Goal: Transaction & Acquisition: Purchase product/service

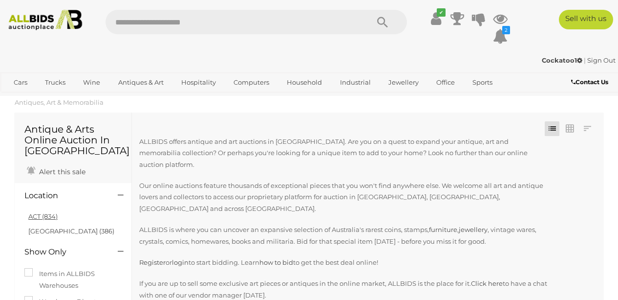
click at [53, 219] on link "ACT (834)" at bounding box center [42, 216] width 29 height 8
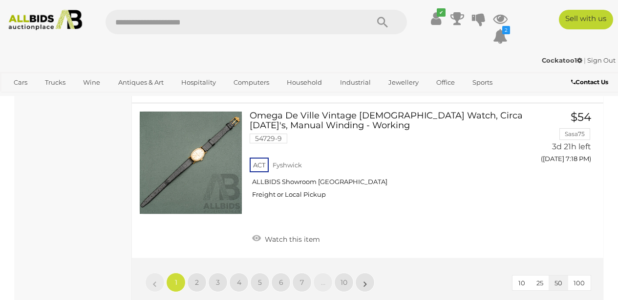
scroll to position [7702, 0]
click at [194, 272] on link "2" at bounding box center [197, 282] width 20 height 20
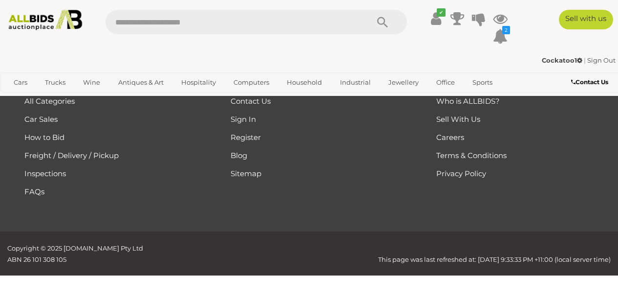
scroll to position [218, 0]
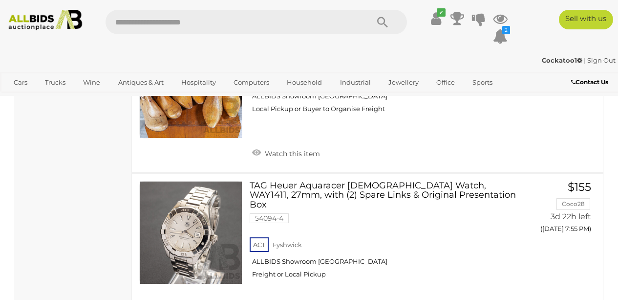
scroll to position [7601, 0]
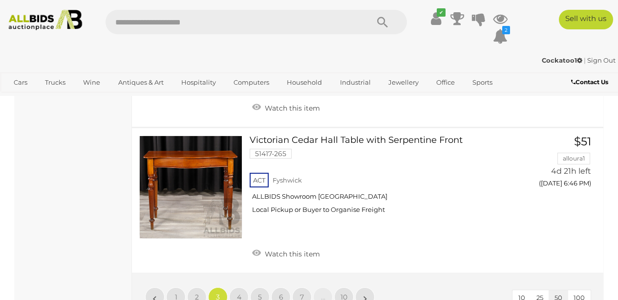
scroll to position [7769, 0]
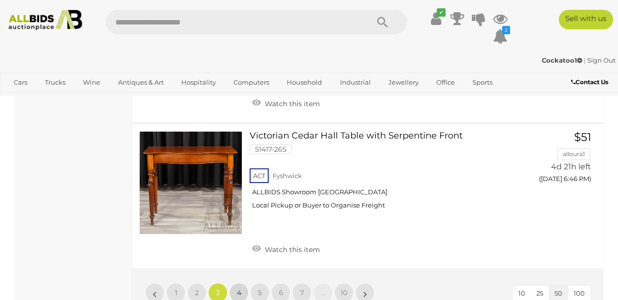
click at [235, 283] on link "4" at bounding box center [239, 293] width 20 height 20
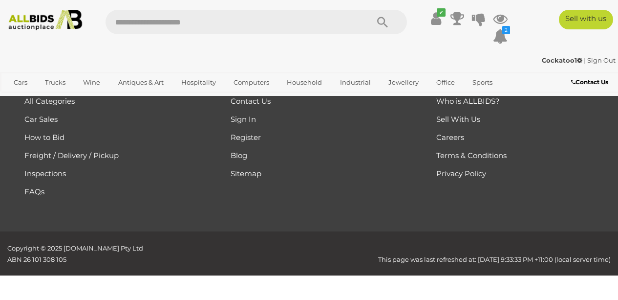
scroll to position [218, 0]
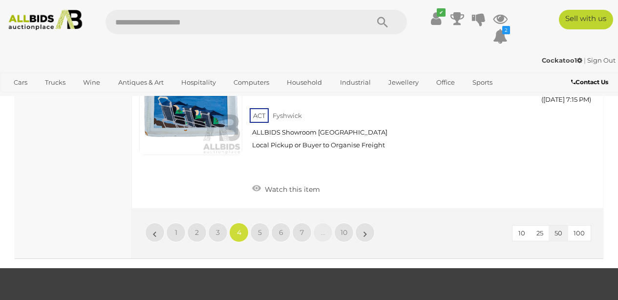
scroll to position [7864, 0]
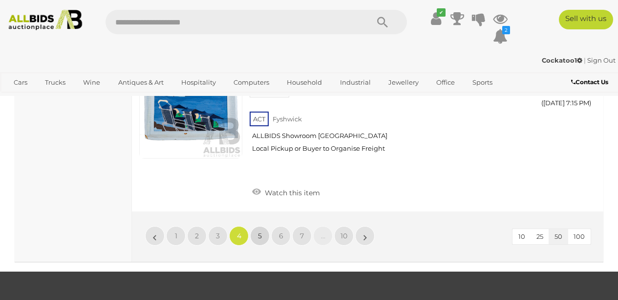
click at [263, 226] on link "5" at bounding box center [260, 236] width 20 height 20
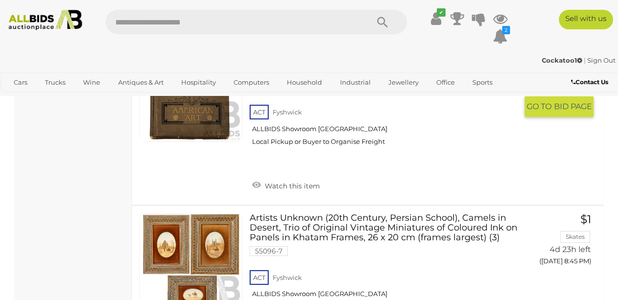
scroll to position [7837, 0]
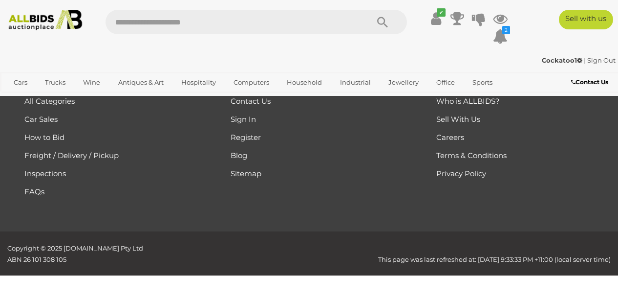
scroll to position [218, 0]
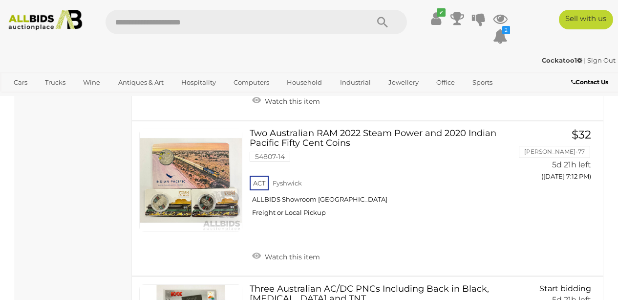
scroll to position [7950, 0]
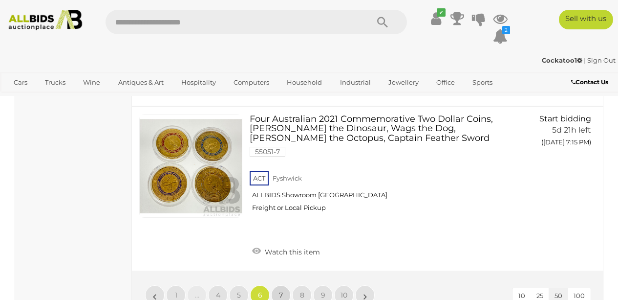
click at [281, 290] on span "7" at bounding box center [281, 294] width 4 height 9
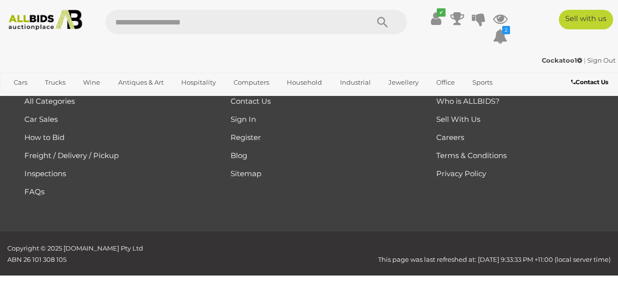
scroll to position [218, 0]
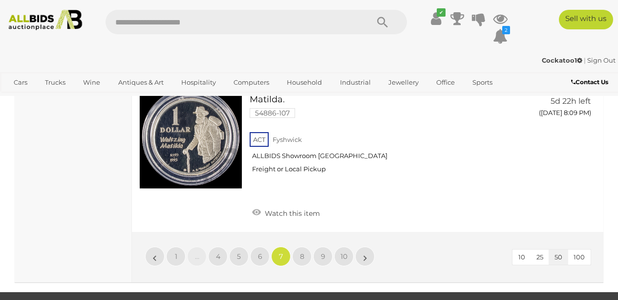
scroll to position [7754, 0]
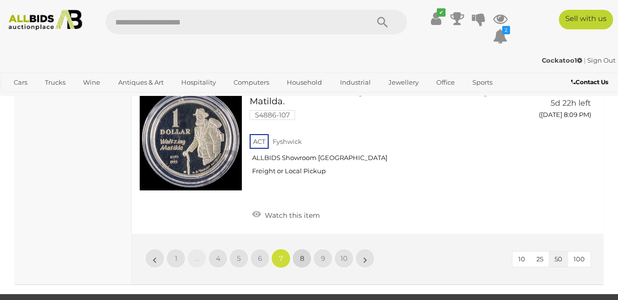
click at [311, 248] on link "8" at bounding box center [302, 258] width 20 height 20
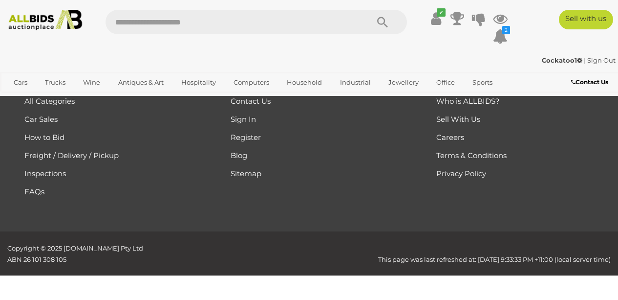
scroll to position [218, 0]
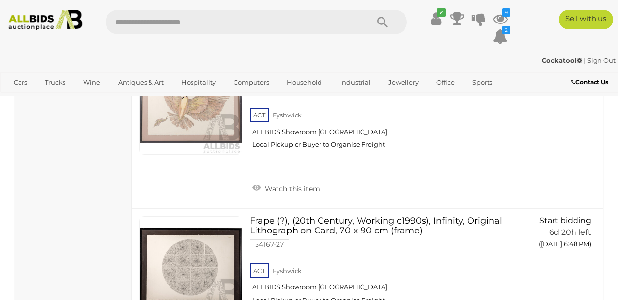
scroll to position [7868, 0]
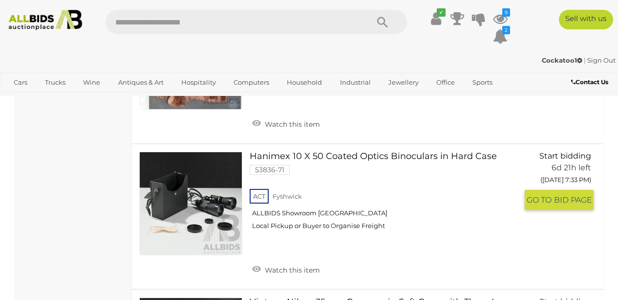
scroll to position [7110, 0]
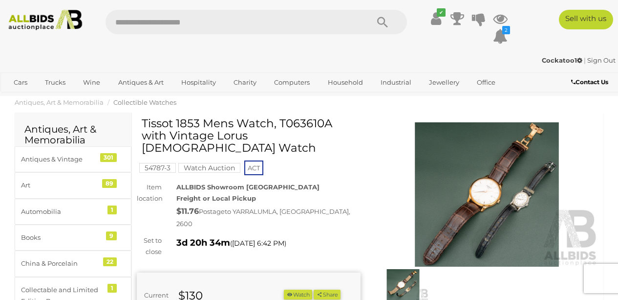
click at [486, 188] on img at bounding box center [487, 194] width 224 height 144
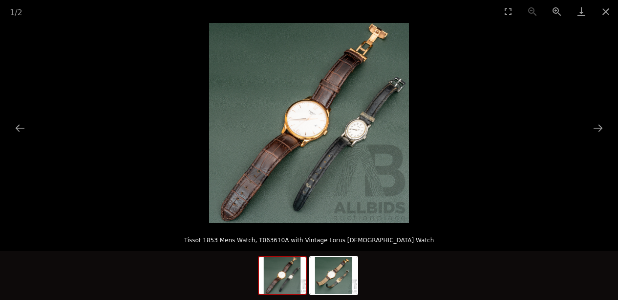
click at [312, 124] on img at bounding box center [309, 123] width 200 height 200
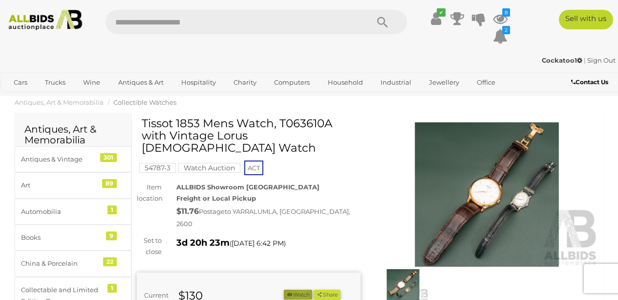
click at [312, 289] on button "Watch" at bounding box center [298, 294] width 28 height 10
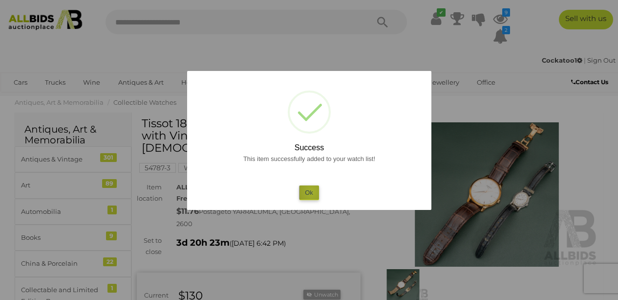
click at [312, 192] on button "Ok" at bounding box center [309, 192] width 20 height 14
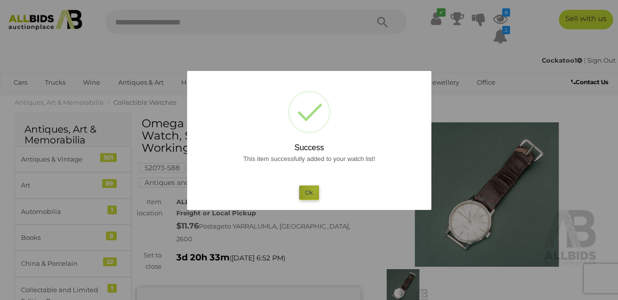
click at [314, 190] on button "Ok" at bounding box center [309, 192] width 20 height 14
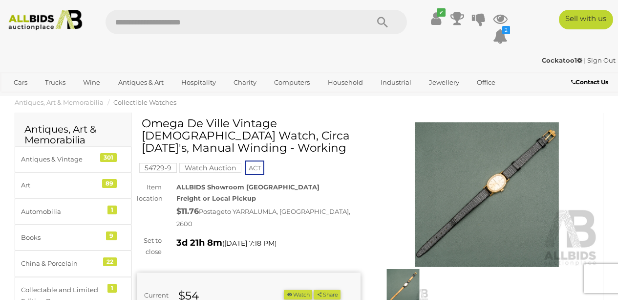
click at [501, 190] on img at bounding box center [487, 194] width 224 height 144
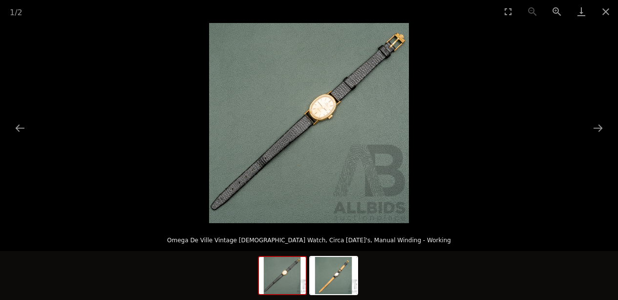
click at [338, 114] on img at bounding box center [309, 123] width 200 height 200
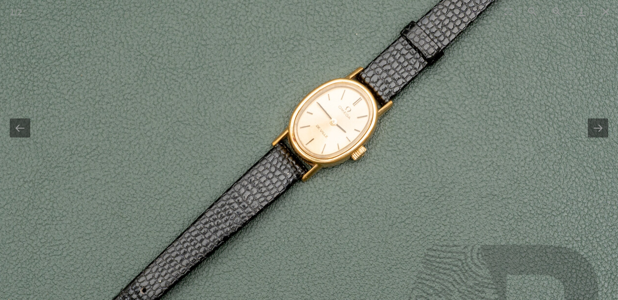
click at [355, 182] on img at bounding box center [288, 174] width 660 height 660
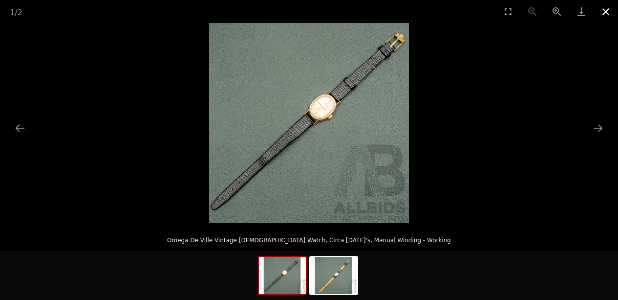
click at [611, 8] on button "Close gallery" at bounding box center [606, 11] width 24 height 23
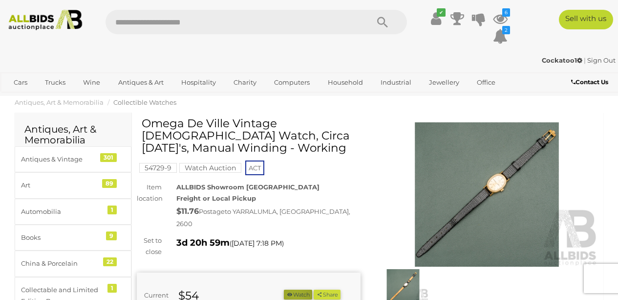
click at [312, 289] on button "Watch" at bounding box center [298, 294] width 28 height 10
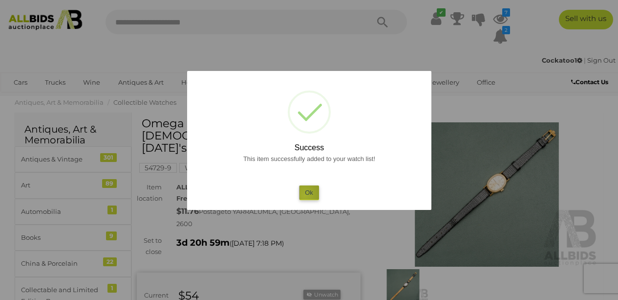
click at [305, 195] on button "Ok" at bounding box center [309, 192] width 20 height 14
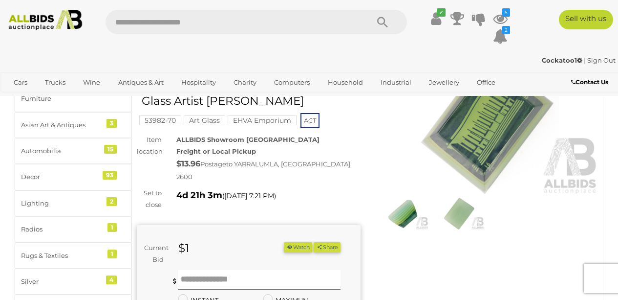
scroll to position [73, 0]
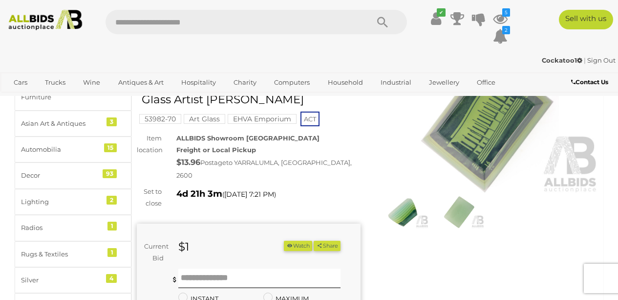
click at [409, 207] on img at bounding box center [403, 212] width 51 height 33
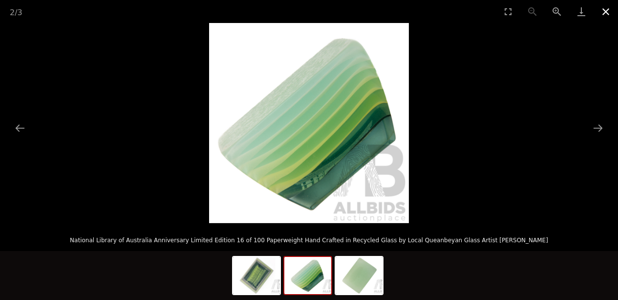
click at [607, 12] on button "Close gallery" at bounding box center [606, 11] width 24 height 23
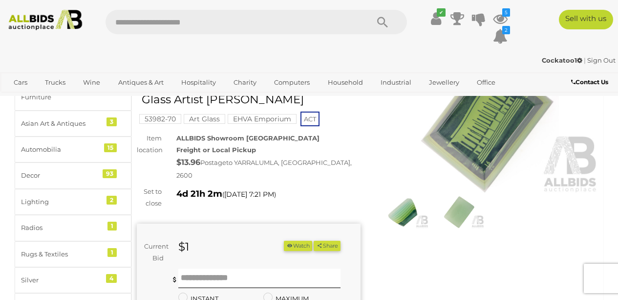
click at [312, 240] on button "Watch" at bounding box center [298, 245] width 28 height 10
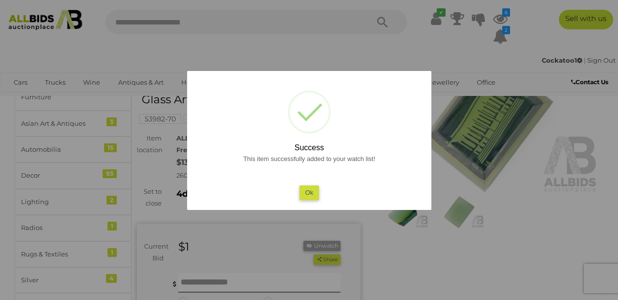
click at [317, 189] on button "Ok" at bounding box center [309, 192] width 20 height 14
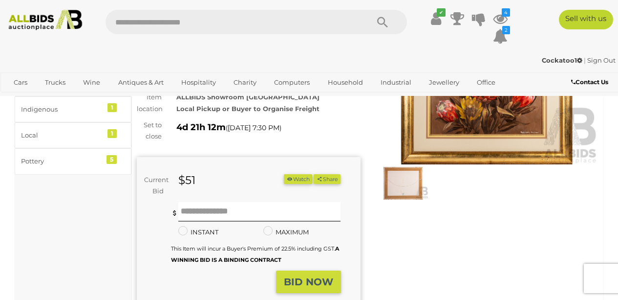
scroll to position [103, 0]
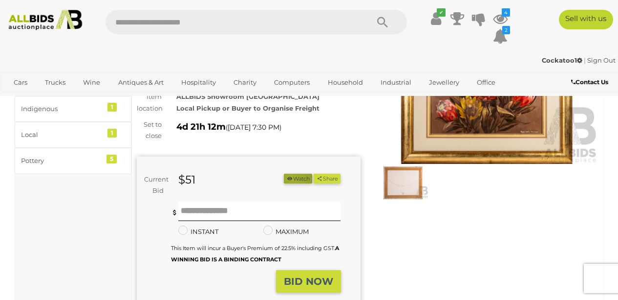
click at [293, 177] on icon "button" at bounding box center [289, 177] width 7 height 5
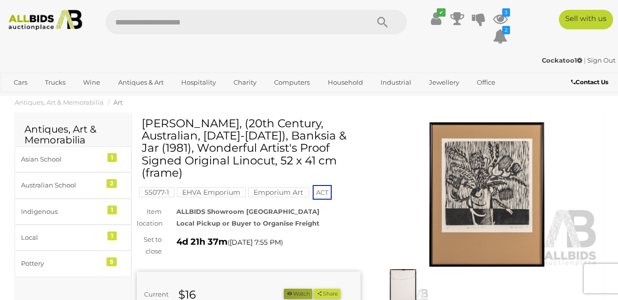
click at [312, 288] on button "Watch" at bounding box center [298, 293] width 28 height 10
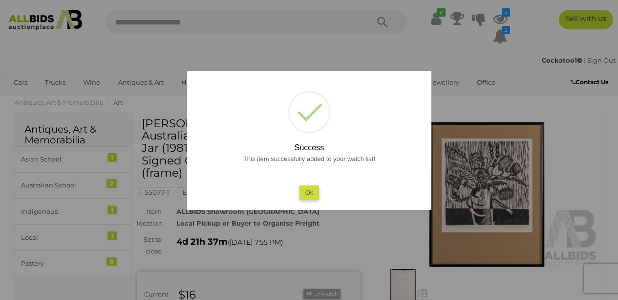
click at [313, 192] on button "Ok" at bounding box center [309, 192] width 20 height 14
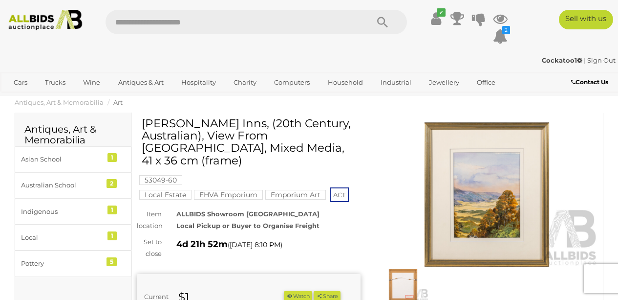
click at [312, 293] on button "Watch" at bounding box center [298, 296] width 28 height 10
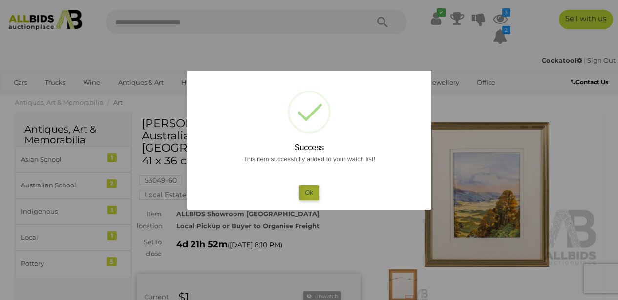
click at [311, 194] on button "Ok" at bounding box center [309, 192] width 20 height 14
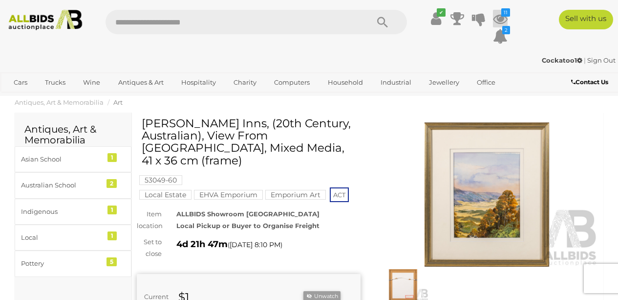
click at [503, 17] on icon at bounding box center [500, 19] width 15 height 18
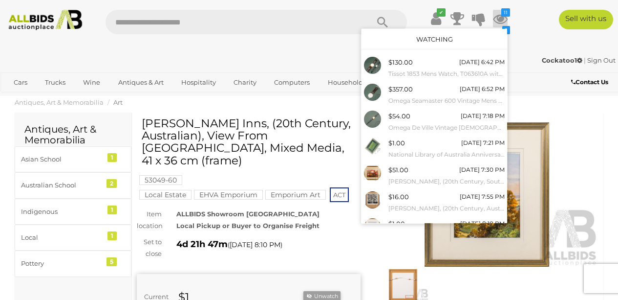
click at [433, 37] on link "Watching" at bounding box center [434, 39] width 37 height 8
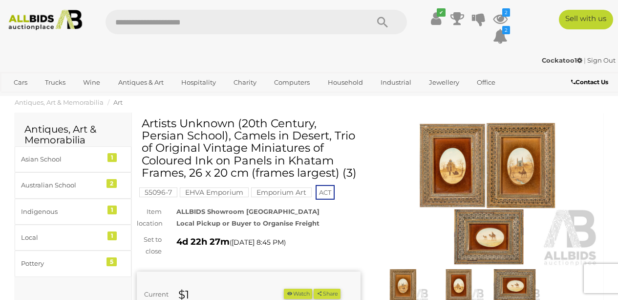
click at [464, 173] on img at bounding box center [487, 194] width 224 height 144
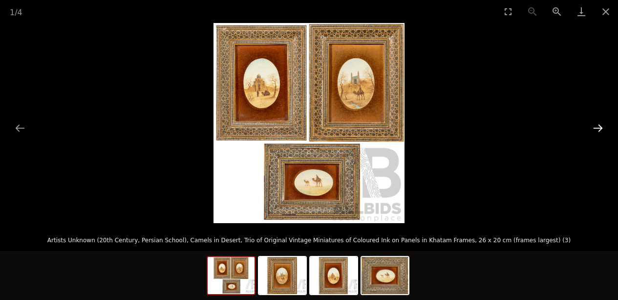
click at [599, 127] on button "Next slide" at bounding box center [598, 127] width 21 height 19
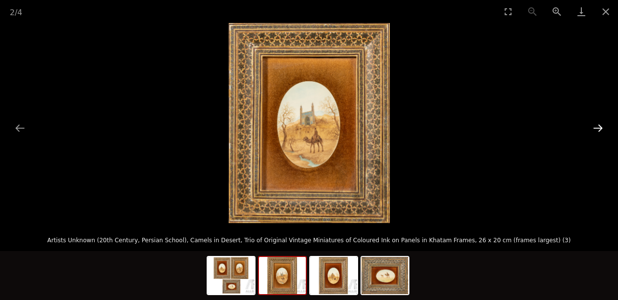
click at [599, 127] on button "Next slide" at bounding box center [598, 127] width 21 height 19
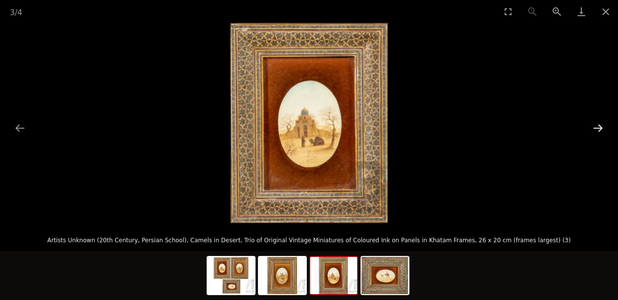
click at [599, 127] on button "Next slide" at bounding box center [598, 127] width 21 height 19
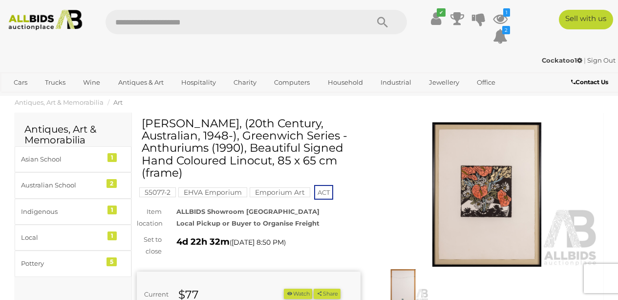
click at [312, 292] on button "Watch" at bounding box center [298, 293] width 28 height 10
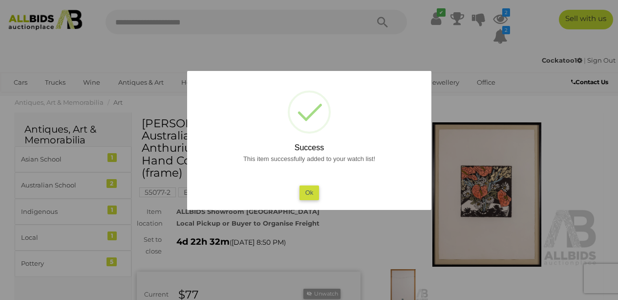
click at [312, 189] on button "Ok" at bounding box center [309, 192] width 20 height 14
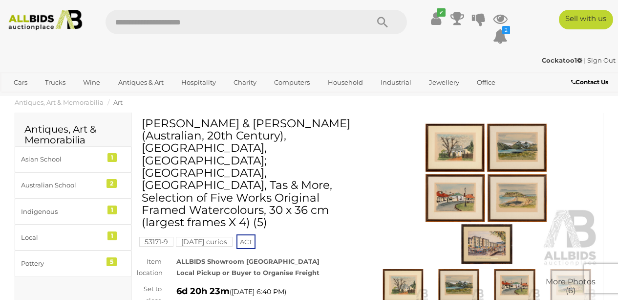
click at [448, 131] on img at bounding box center [487, 194] width 224 height 144
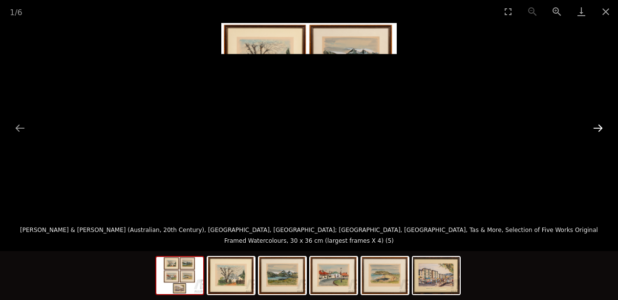
click at [600, 128] on button "Next slide" at bounding box center [598, 127] width 21 height 19
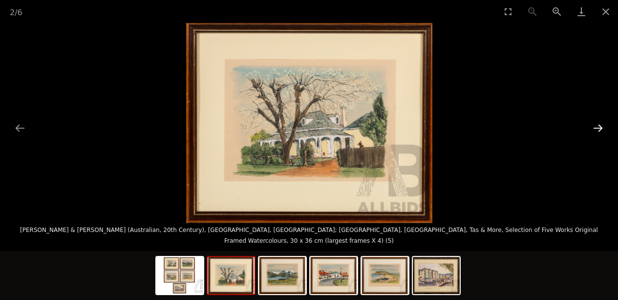
click at [600, 128] on button "Next slide" at bounding box center [598, 127] width 21 height 19
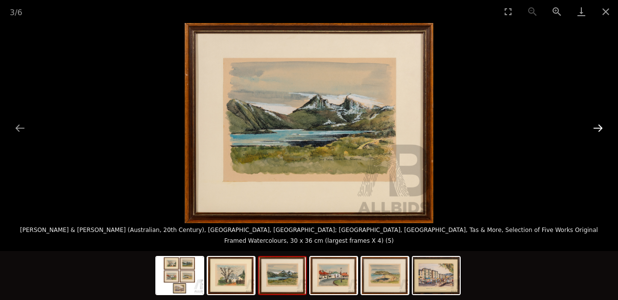
click at [600, 128] on button "Next slide" at bounding box center [598, 127] width 21 height 19
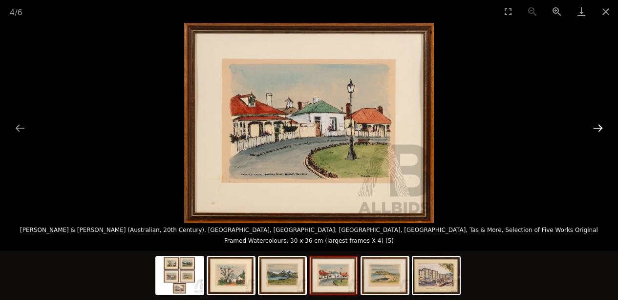
click at [600, 128] on button "Next slide" at bounding box center [598, 127] width 21 height 19
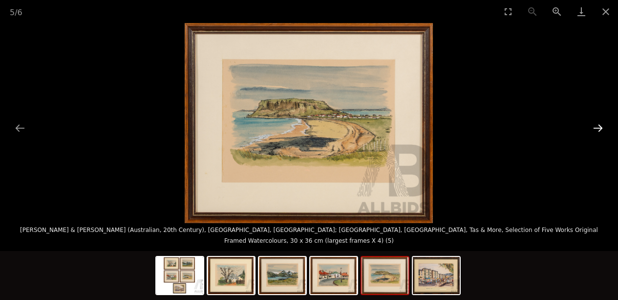
click at [600, 128] on button "Next slide" at bounding box center [598, 127] width 21 height 19
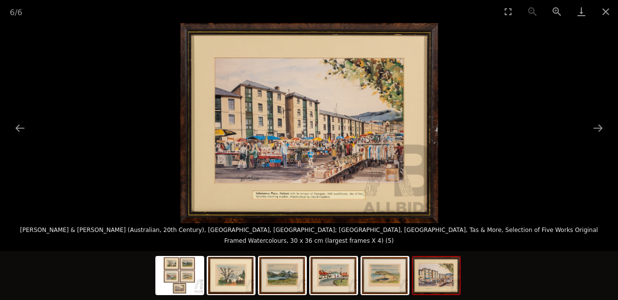
click at [272, 193] on img at bounding box center [309, 123] width 258 height 200
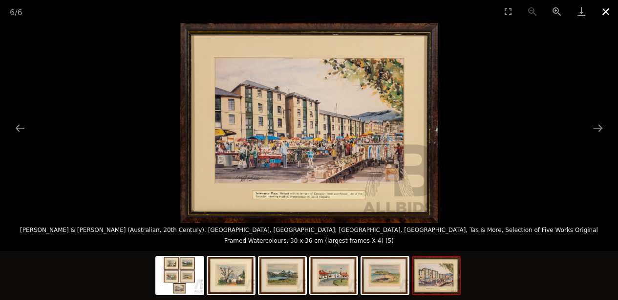
click at [603, 10] on button "Close gallery" at bounding box center [606, 11] width 24 height 23
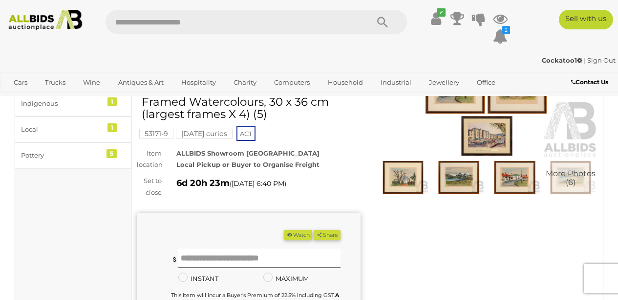
scroll to position [131, 0]
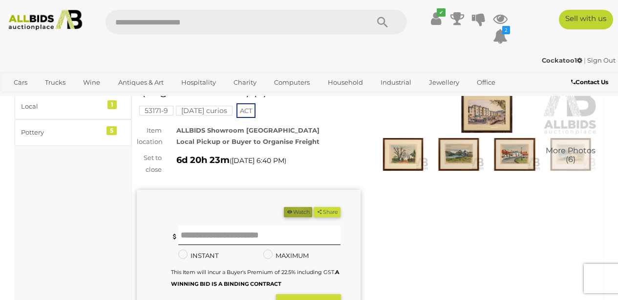
click at [312, 207] on button "Watch" at bounding box center [298, 212] width 28 height 10
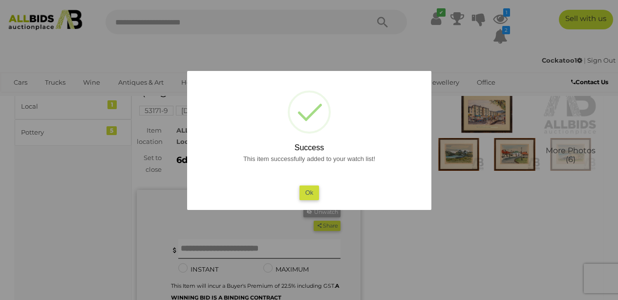
click at [310, 189] on button "Ok" at bounding box center [309, 192] width 20 height 14
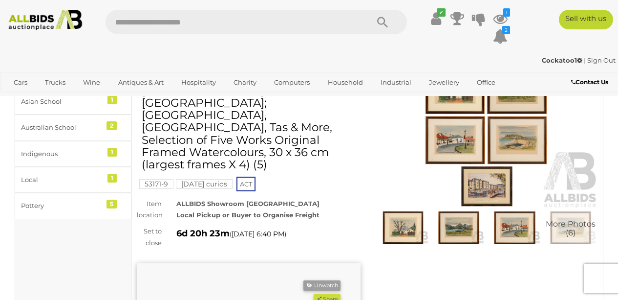
scroll to position [0, 0]
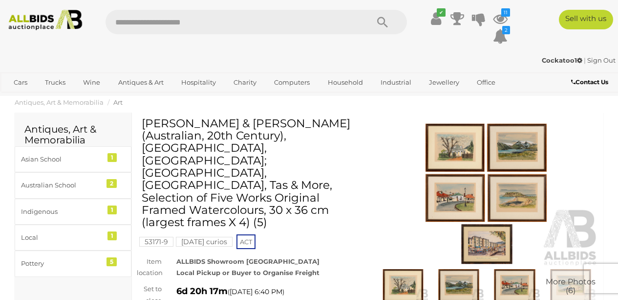
click at [199, 17] on input "text" at bounding box center [233, 22] width 254 height 24
type input "******"
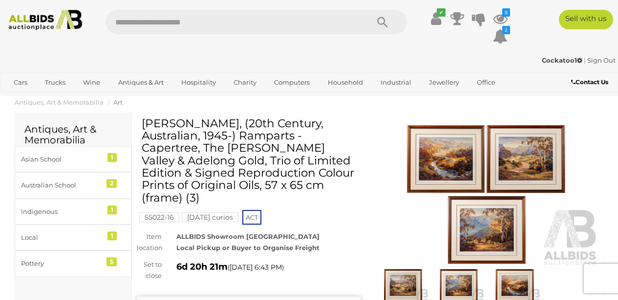
click at [471, 157] on img at bounding box center [487, 194] width 224 height 144
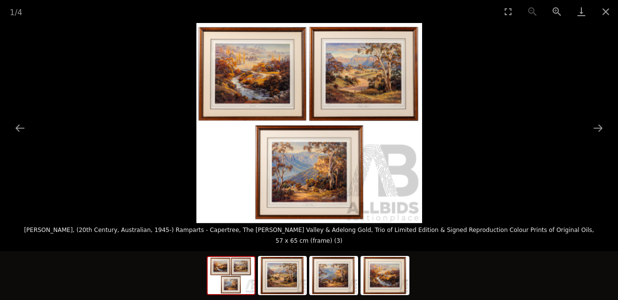
click at [357, 79] on img at bounding box center [309, 123] width 226 height 200
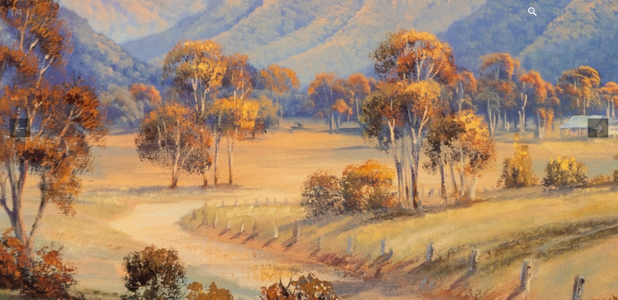
click at [532, 12] on button "Zoom out" at bounding box center [533, 11] width 24 height 23
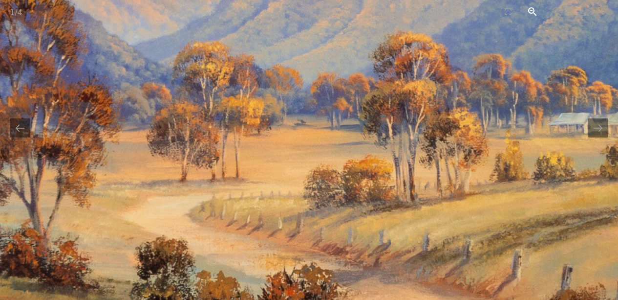
click at [532, 12] on button "Zoom out" at bounding box center [533, 11] width 24 height 23
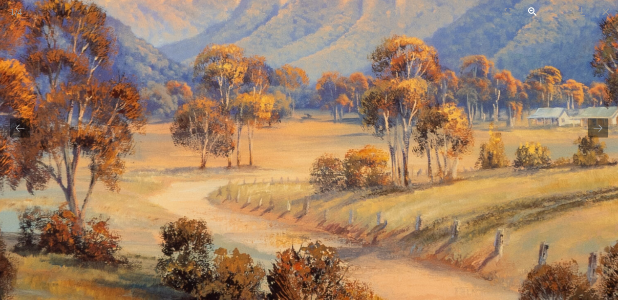
click at [532, 12] on button "Zoom out" at bounding box center [533, 11] width 24 height 23
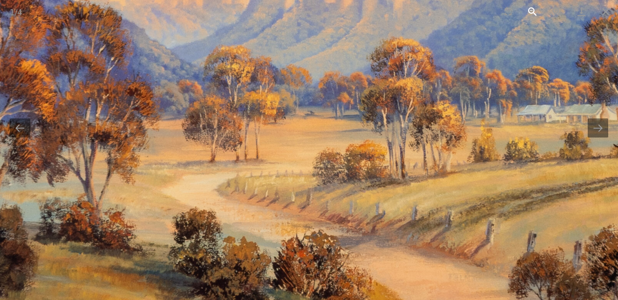
click at [532, 12] on button "Zoom out" at bounding box center [533, 11] width 24 height 23
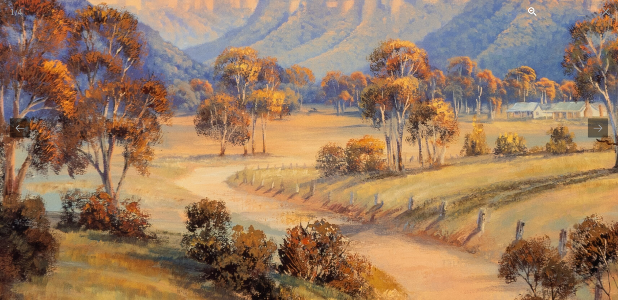
click at [532, 12] on button "Zoom out" at bounding box center [533, 11] width 24 height 23
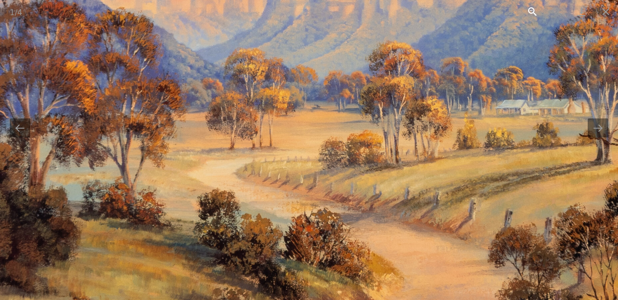
click at [532, 12] on button "Zoom out" at bounding box center [533, 11] width 24 height 23
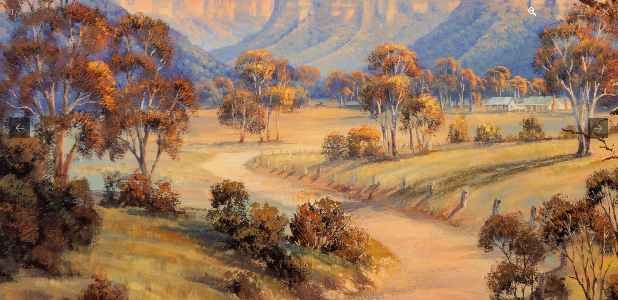
click at [532, 12] on button "Zoom out" at bounding box center [533, 11] width 24 height 23
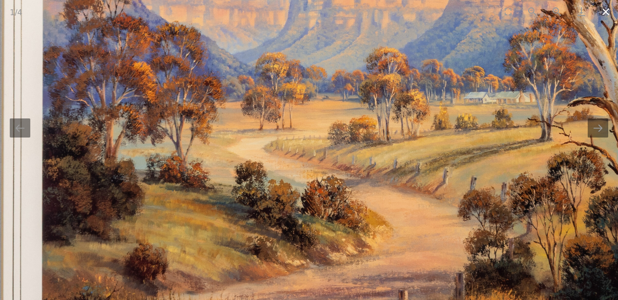
click at [607, 15] on button "Close gallery" at bounding box center [606, 11] width 24 height 23
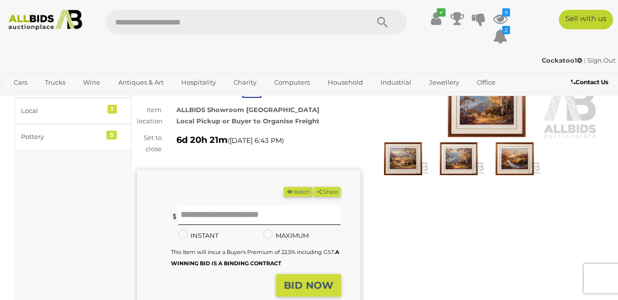
scroll to position [133, 0]
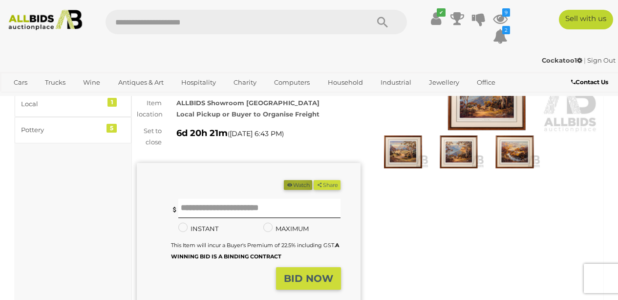
click at [312, 180] on button "Watch" at bounding box center [298, 185] width 28 height 10
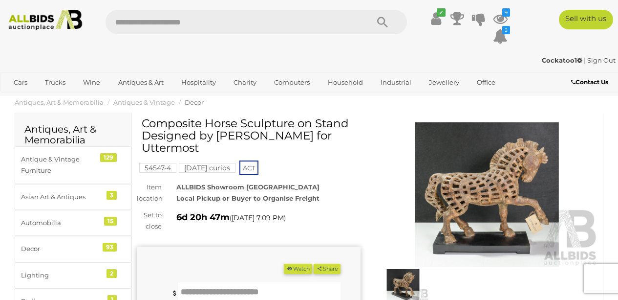
click at [412, 285] on img at bounding box center [403, 285] width 51 height 33
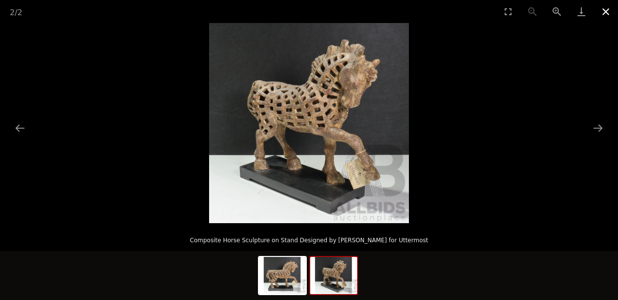
click at [603, 12] on button "Close gallery" at bounding box center [606, 11] width 24 height 23
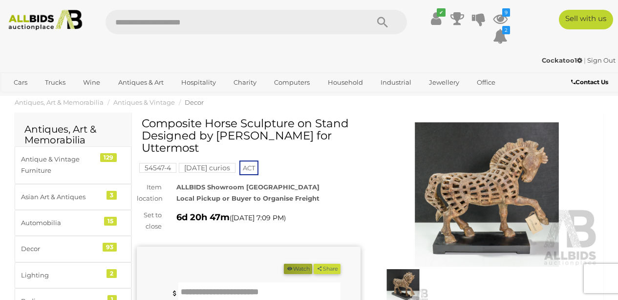
click at [312, 263] on button "Watch" at bounding box center [298, 268] width 28 height 10
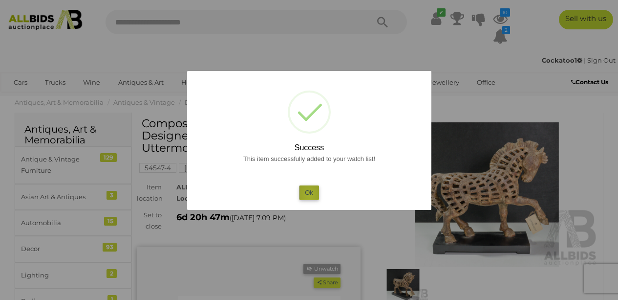
click at [309, 195] on button "Ok" at bounding box center [309, 192] width 20 height 14
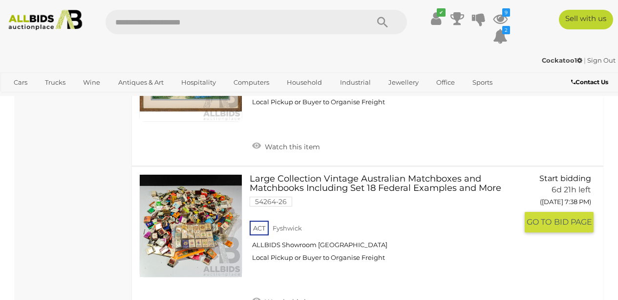
scroll to position [7842, 0]
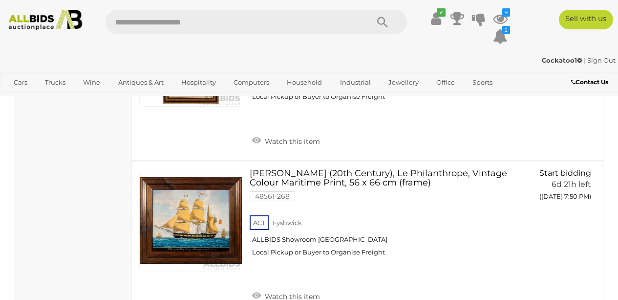
scroll to position [1994, 0]
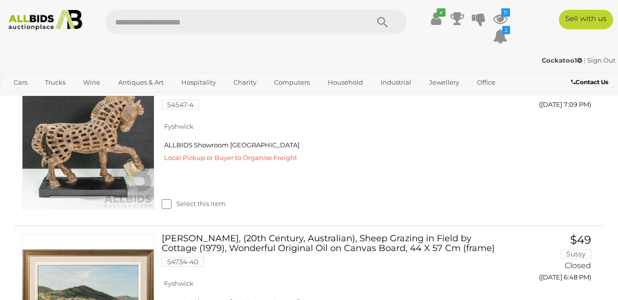
scroll to position [1834, 0]
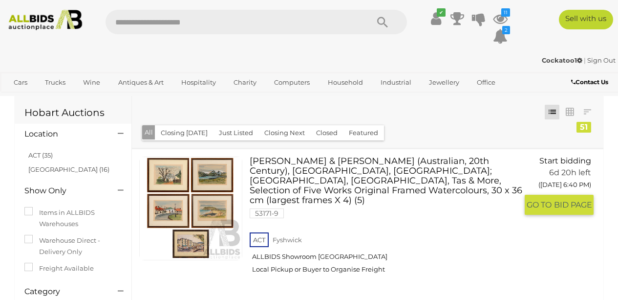
scroll to position [15, 0]
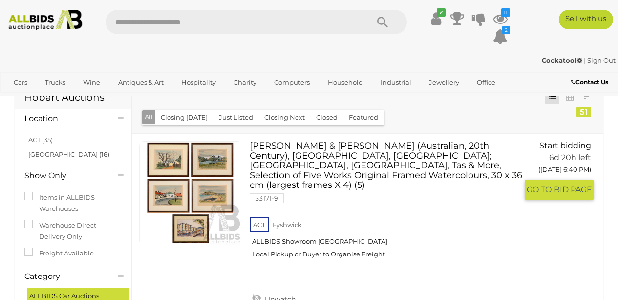
click at [265, 172] on link "[PERSON_NAME] & [PERSON_NAME] (Australian, 20th Century), [GEOGRAPHIC_DATA], [G…" at bounding box center [387, 203] width 261 height 124
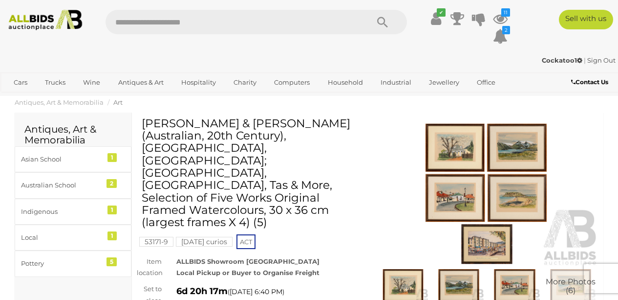
click at [468, 151] on img at bounding box center [487, 194] width 224 height 144
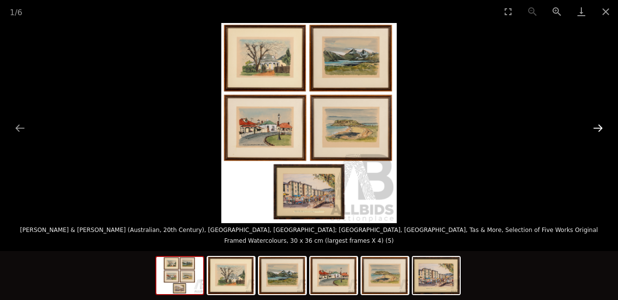
click at [601, 131] on button "Next slide" at bounding box center [598, 127] width 21 height 19
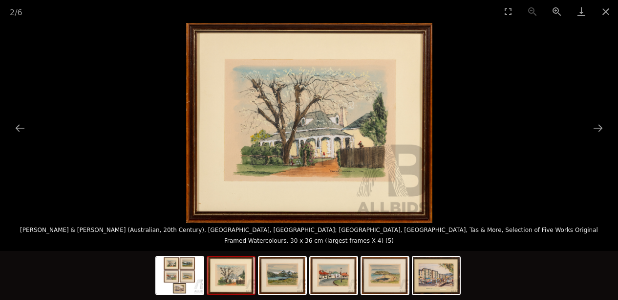
click at [347, 148] on img at bounding box center [309, 123] width 246 height 200
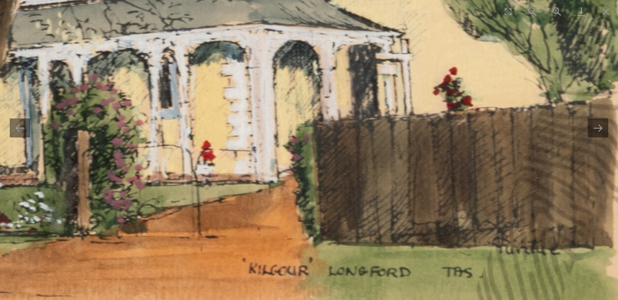
drag, startPoint x: 354, startPoint y: 218, endPoint x: 370, endPoint y: 108, distance: 110.6
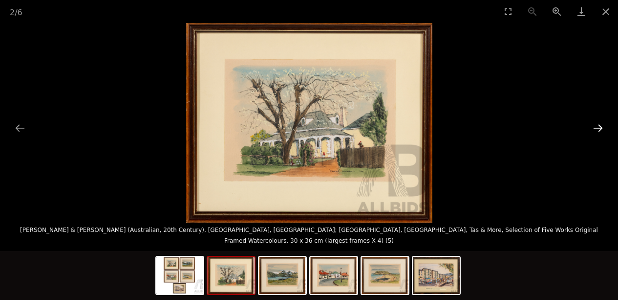
click at [598, 128] on button "Next slide" at bounding box center [598, 127] width 21 height 19
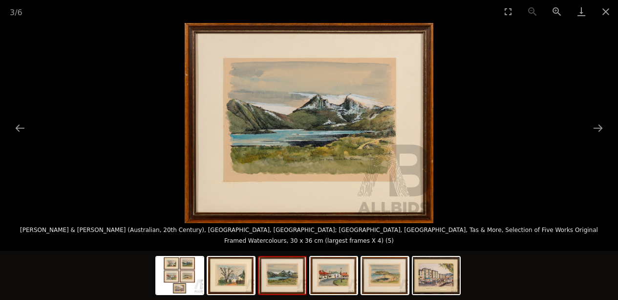
click at [371, 136] on img at bounding box center [309, 123] width 249 height 200
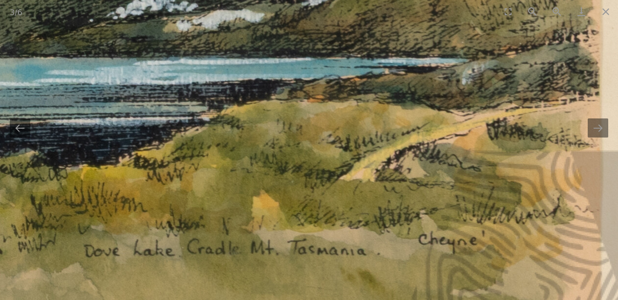
drag, startPoint x: 307, startPoint y: 243, endPoint x: 369, endPoint y: 125, distance: 133.1
click at [371, 124] on img at bounding box center [17, 7] width 1667 height 1340
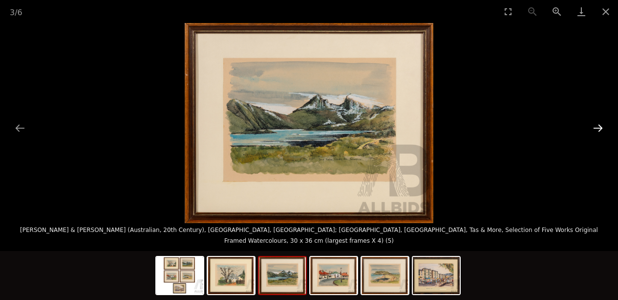
click at [592, 128] on button "Next slide" at bounding box center [598, 127] width 21 height 19
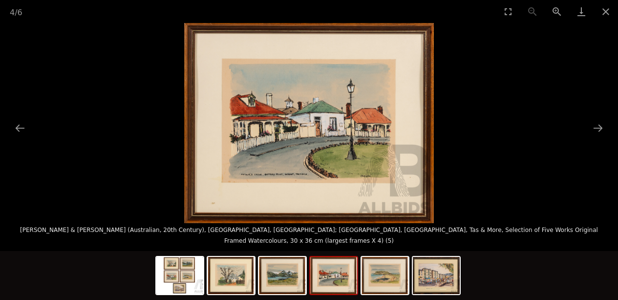
click at [281, 180] on img at bounding box center [309, 123] width 250 height 200
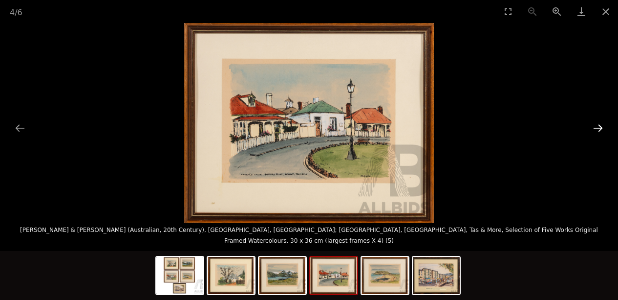
click at [603, 128] on button "Next slide" at bounding box center [598, 127] width 21 height 19
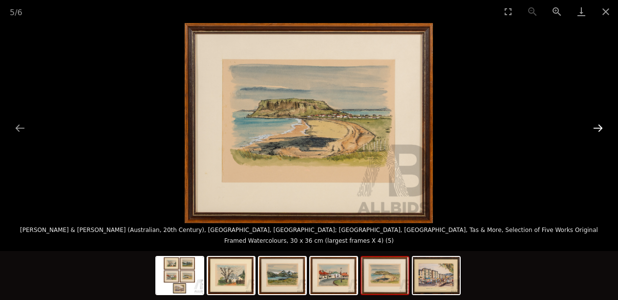
click at [603, 128] on button "Next slide" at bounding box center [598, 127] width 21 height 19
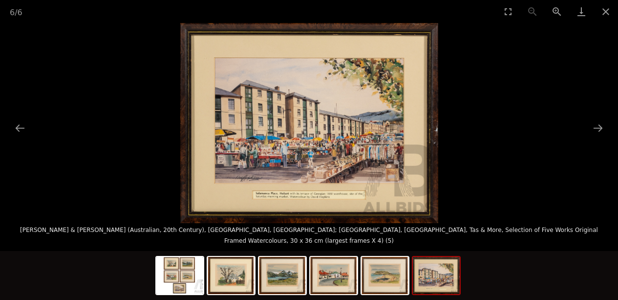
click at [316, 193] on img at bounding box center [309, 123] width 258 height 200
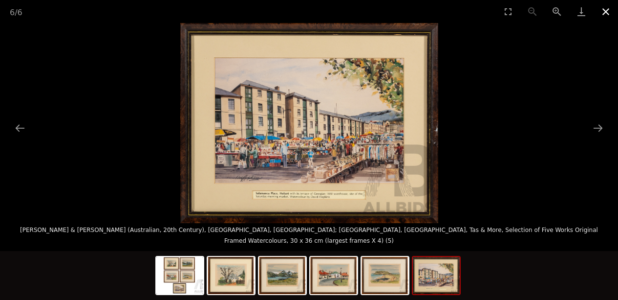
click at [604, 13] on button "Close gallery" at bounding box center [606, 11] width 24 height 23
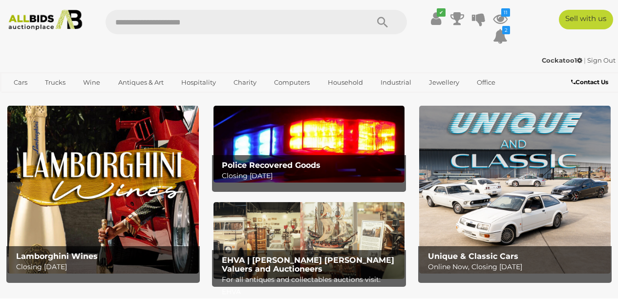
click at [152, 20] on input "text" at bounding box center [233, 22] width 254 height 24
type input "****"
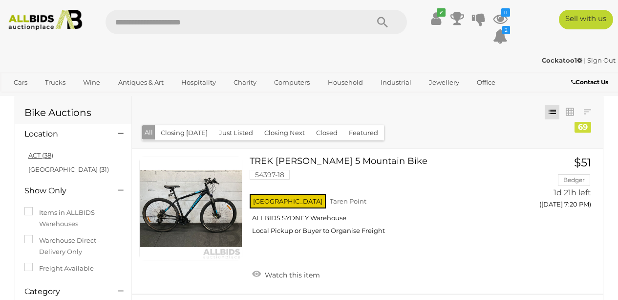
click at [39, 154] on link "ACT (38)" at bounding box center [40, 155] width 25 height 8
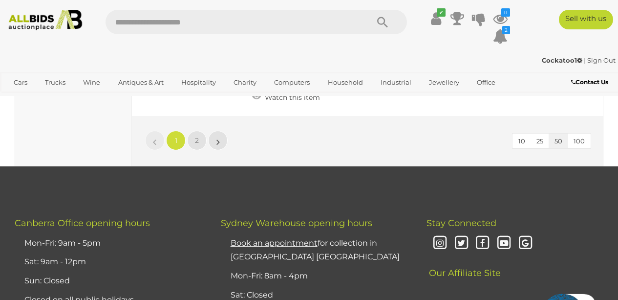
scroll to position [7788, 0]
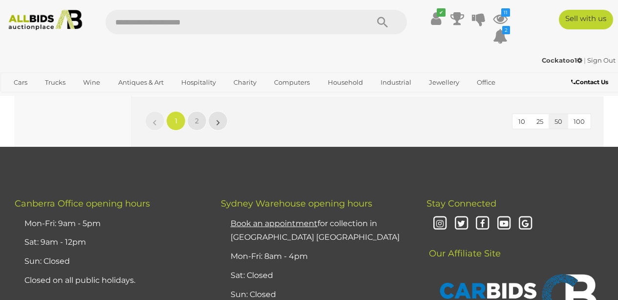
click at [196, 28] on input "text" at bounding box center [233, 22] width 254 height 24
type input "*******"
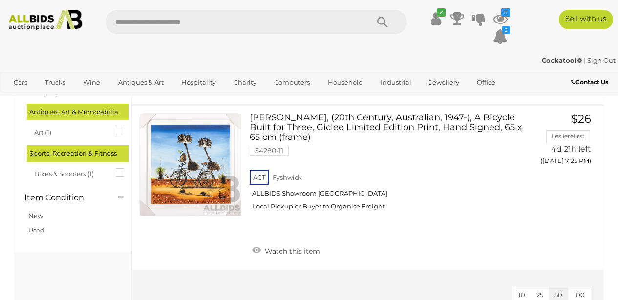
scroll to position [199, 0]
